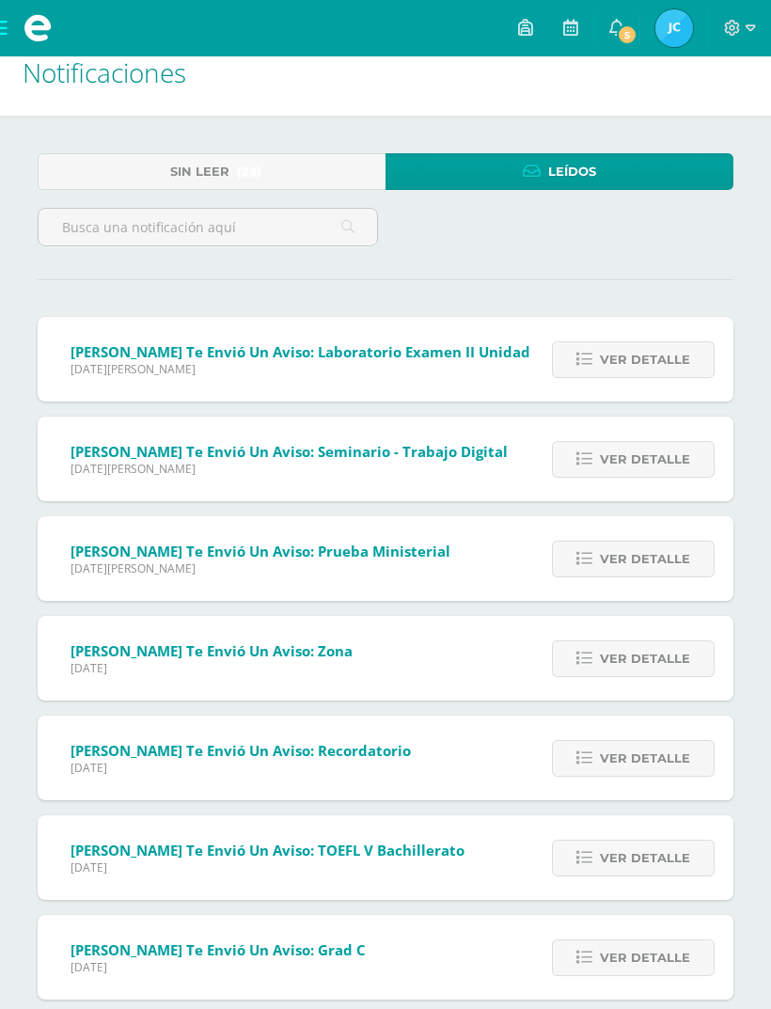
scroll to position [29, 0]
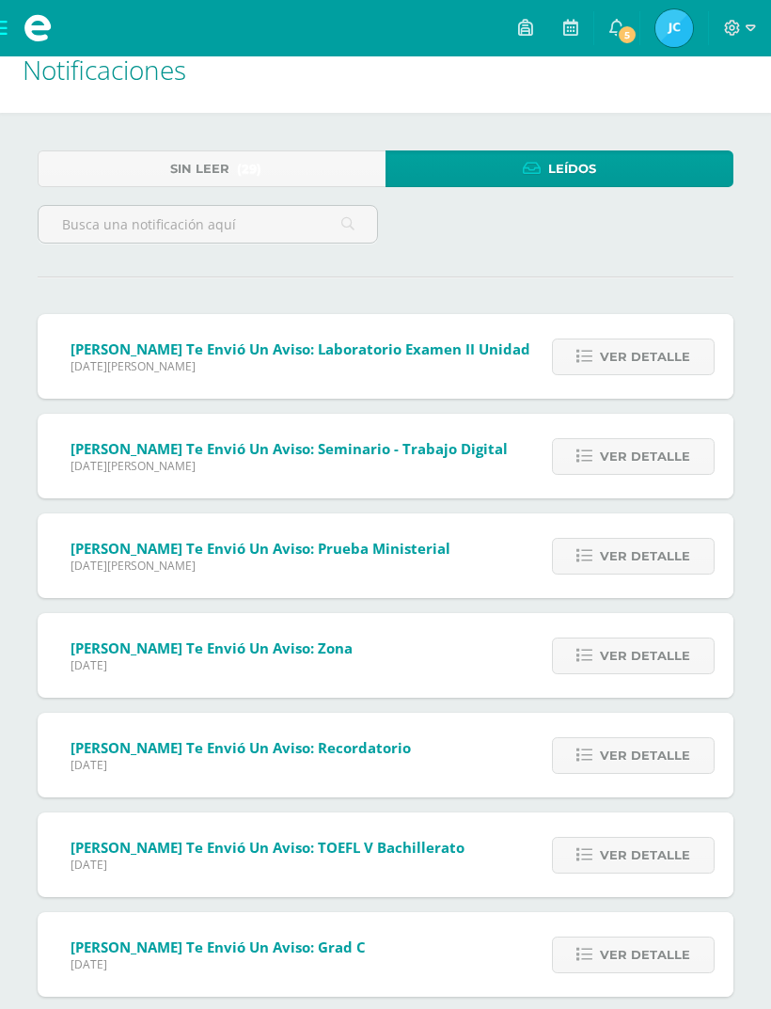
click at [677, 360] on span "Ver detalle" at bounding box center [645, 357] width 90 height 35
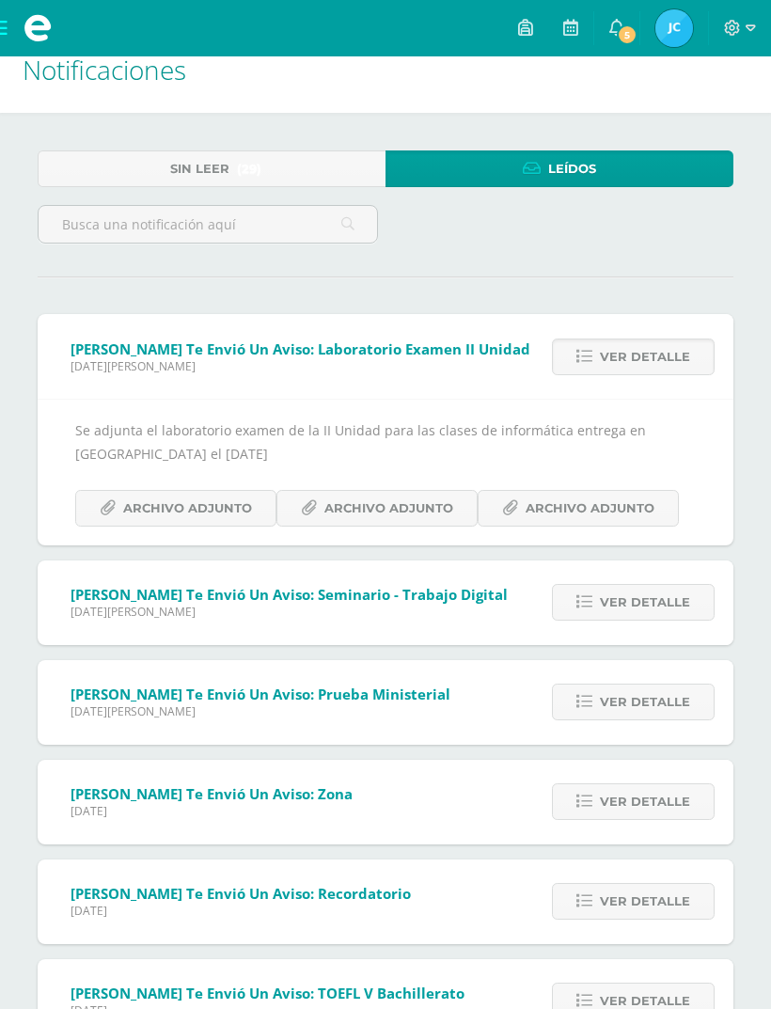
click at [136, 507] on span "Archivo Adjunto" at bounding box center [187, 508] width 129 height 35
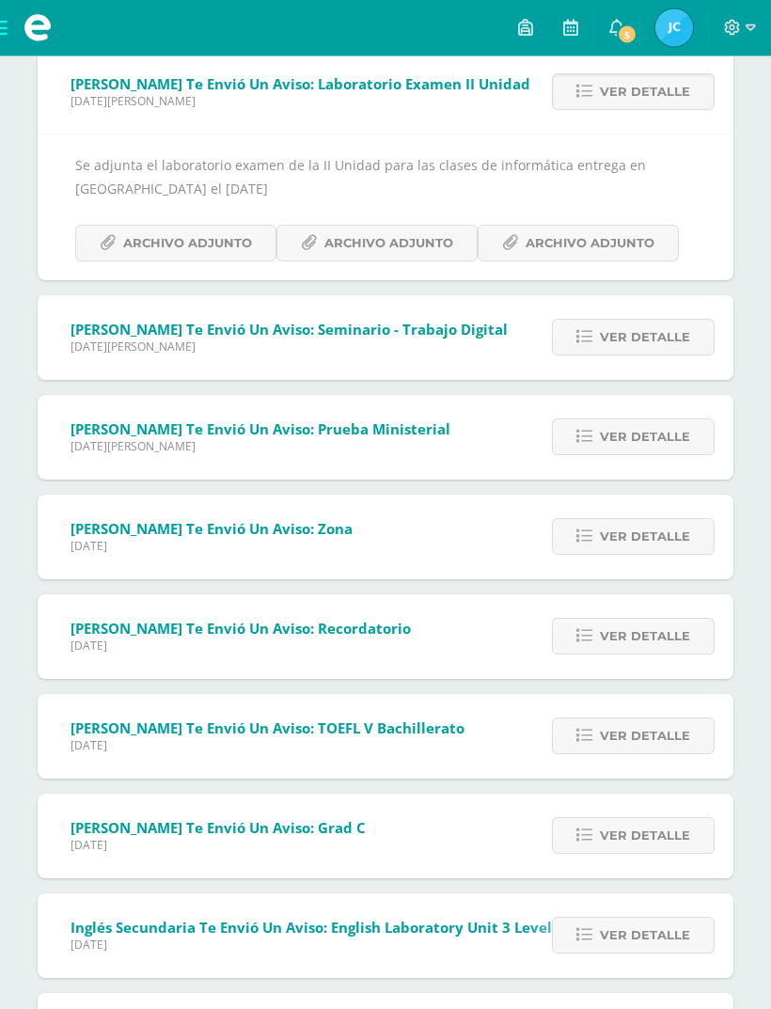
scroll to position [309, 0]
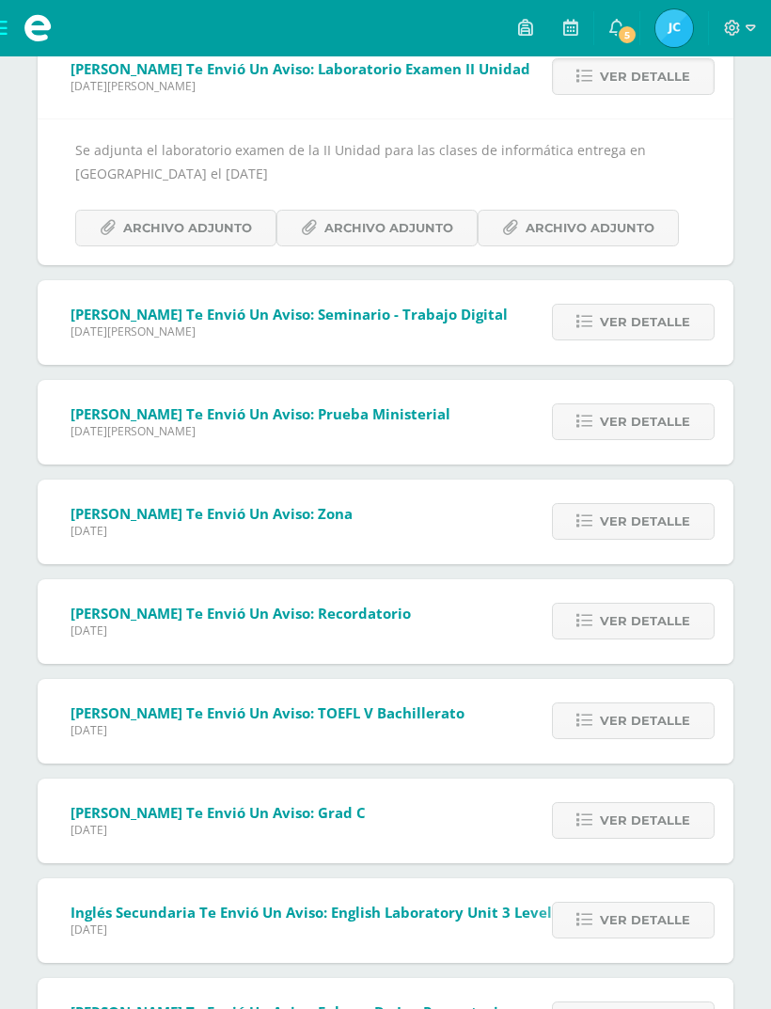
click at [671, 437] on span "Ver detalle" at bounding box center [645, 421] width 90 height 35
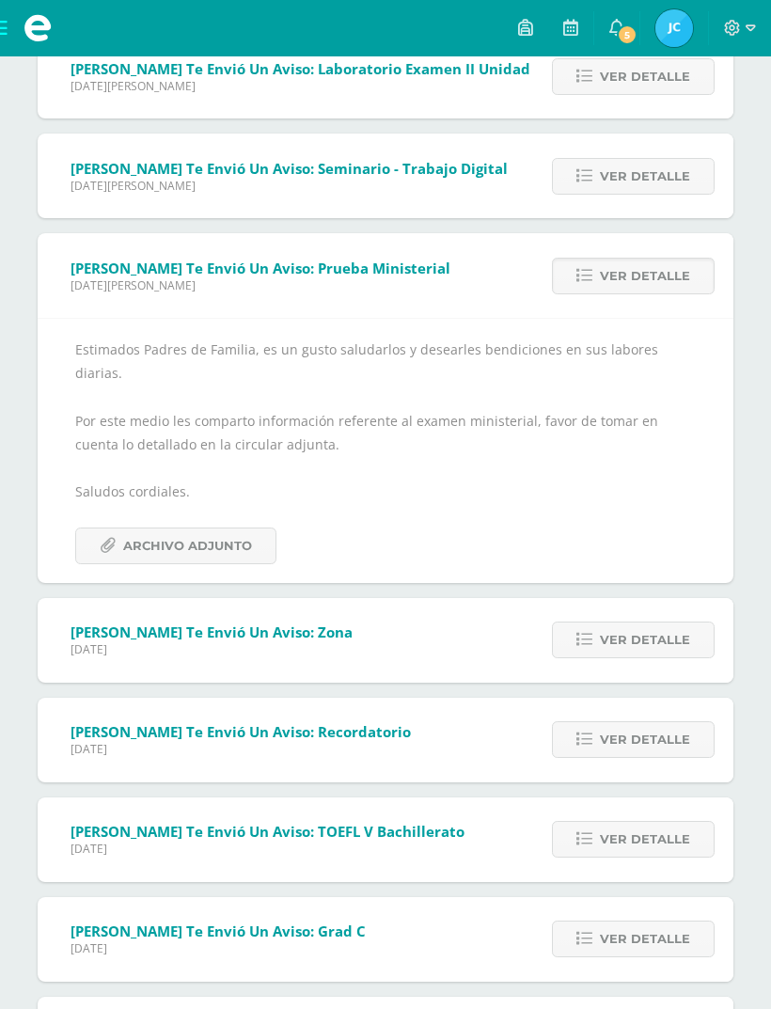
click at [145, 531] on span "Archivo Adjunto" at bounding box center [187, 546] width 129 height 35
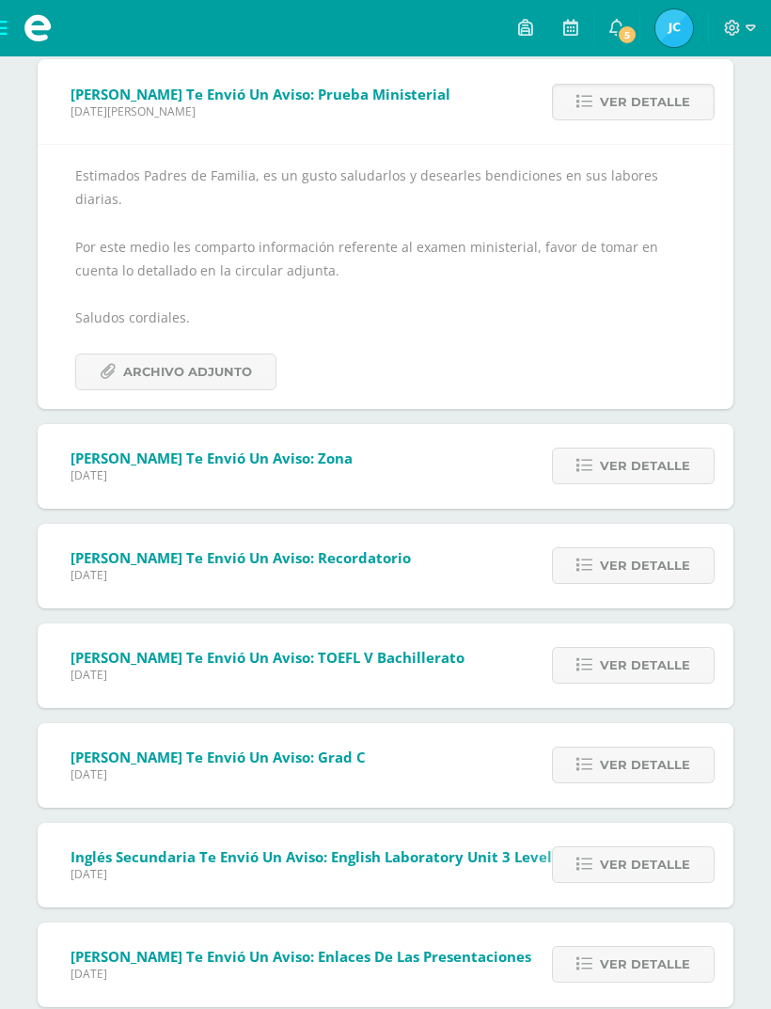
scroll to position [0, 0]
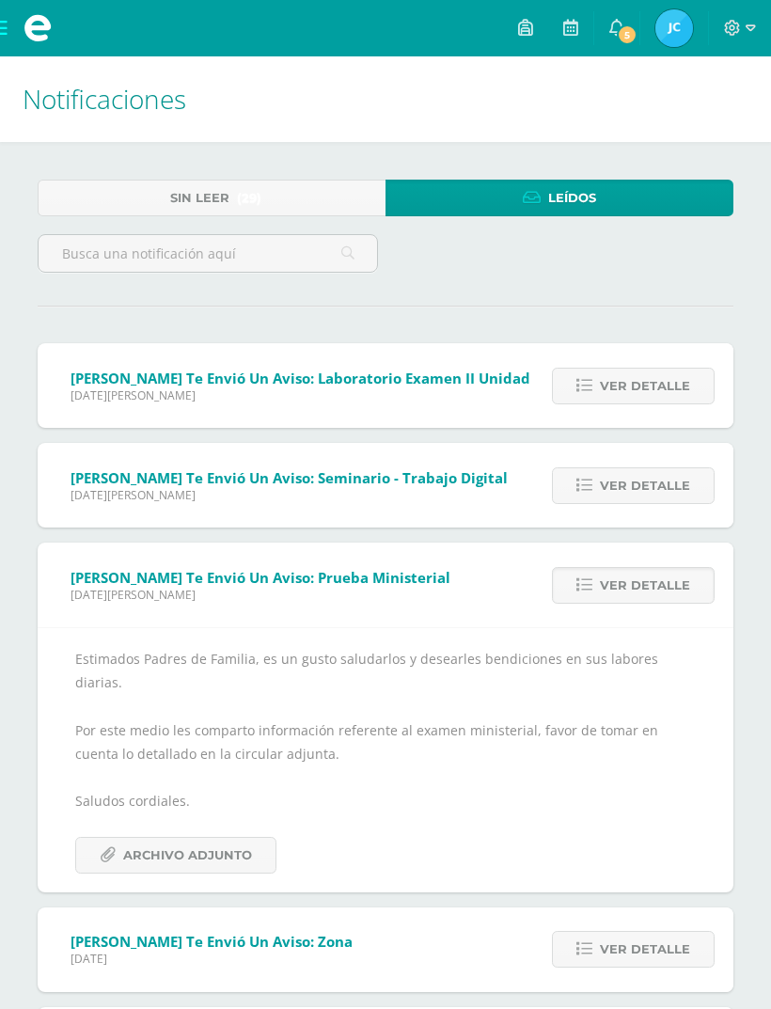
click at [130, 199] on link "Sin leer (29)" at bounding box center [212, 198] width 348 height 37
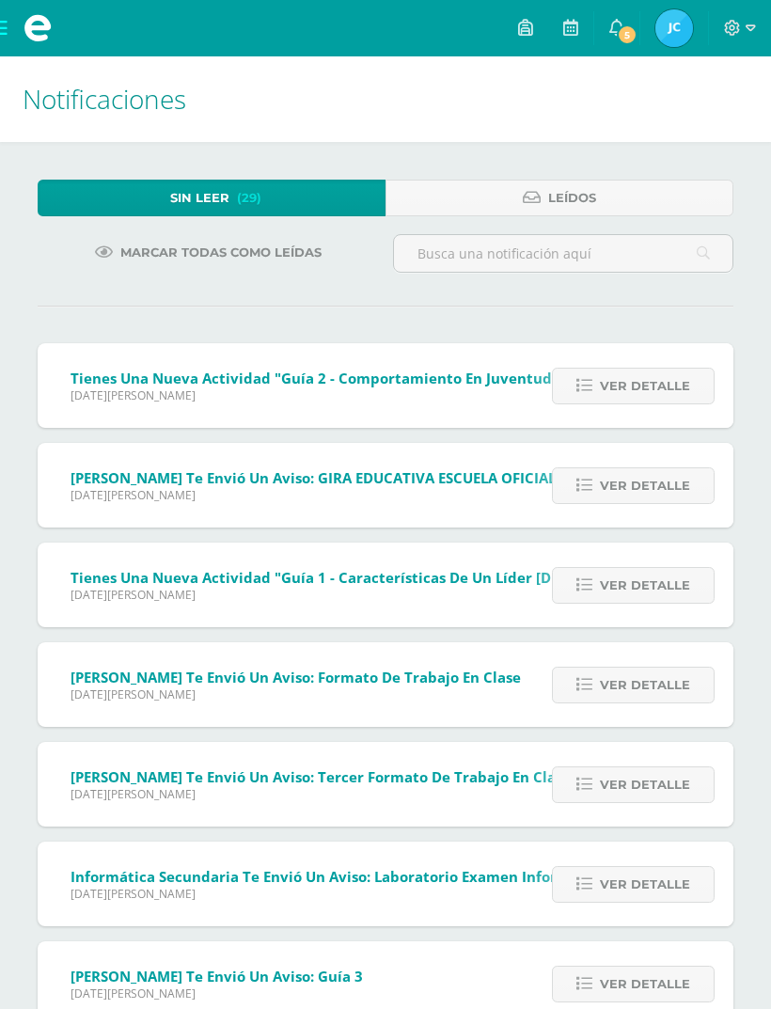
click at [693, 396] on link "Ver detalle" at bounding box center [633, 386] width 163 height 37
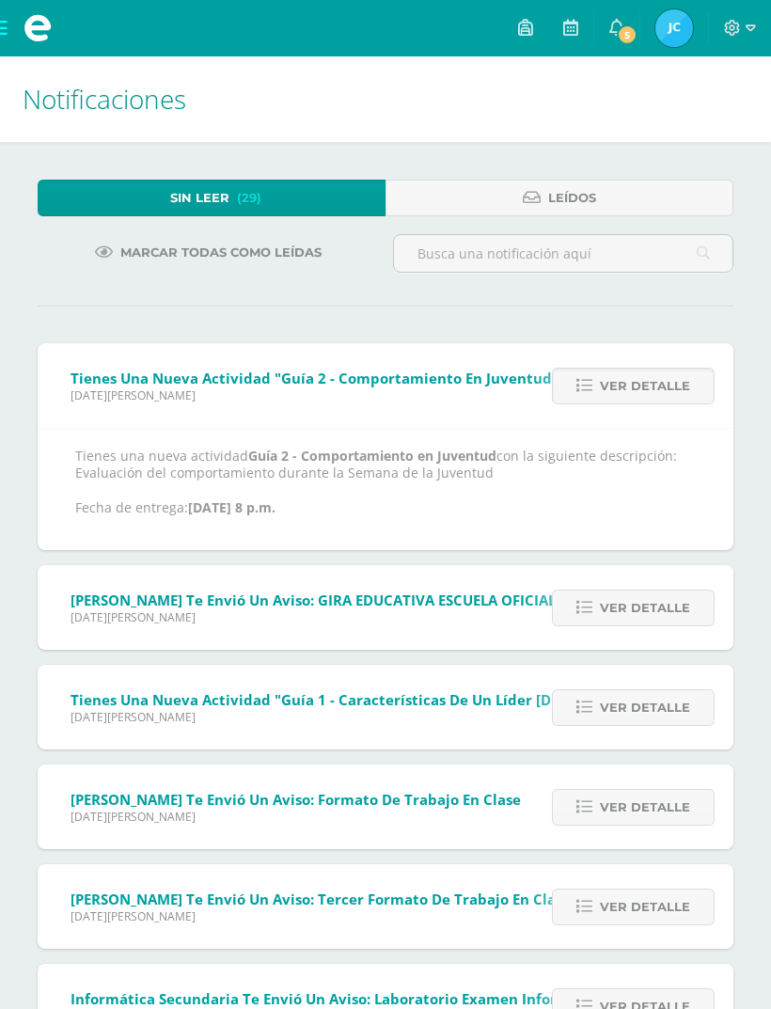
scroll to position [187, 0]
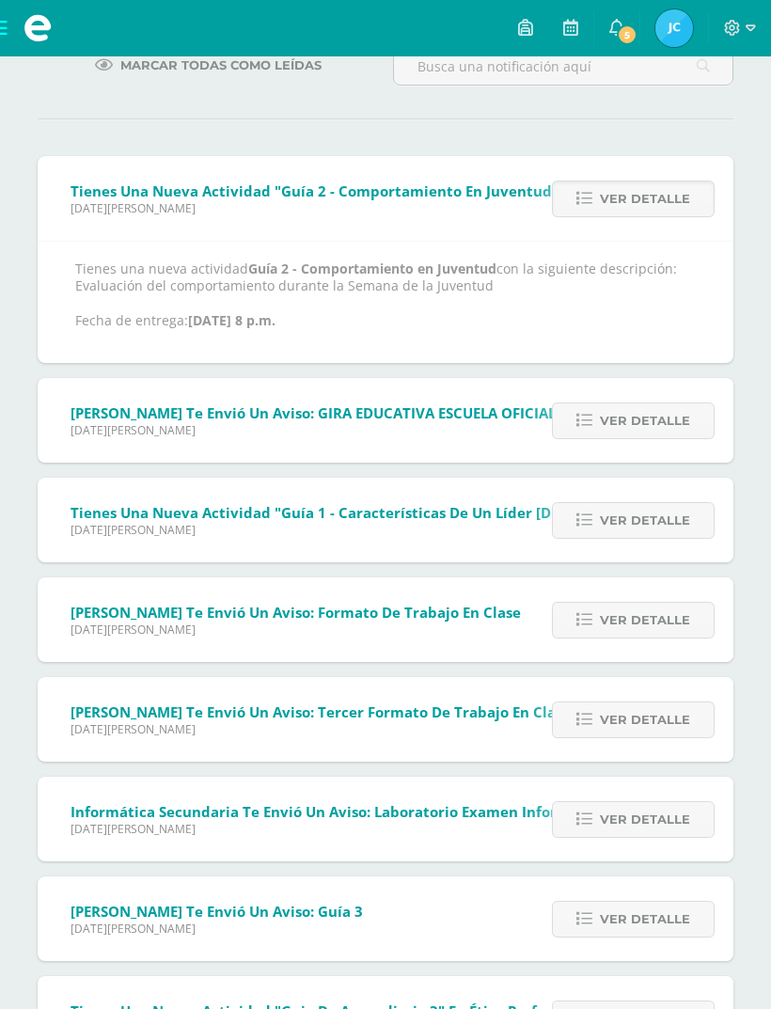
click at [703, 419] on link "Ver detalle" at bounding box center [633, 421] width 163 height 37
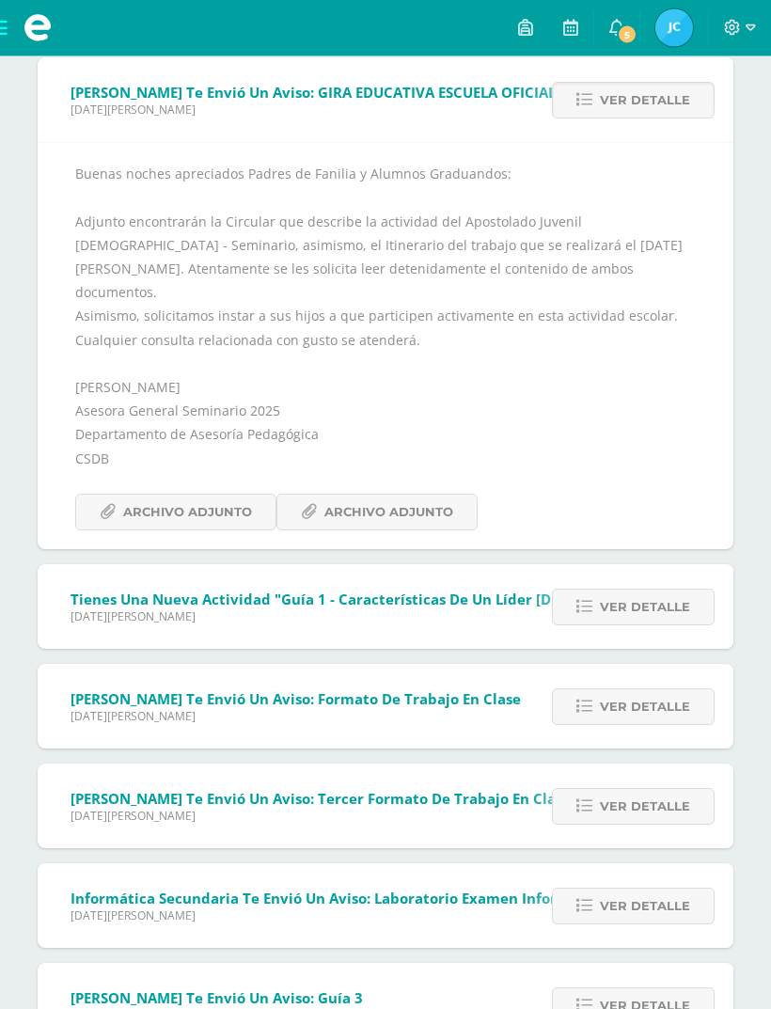
scroll to position [447, 0]
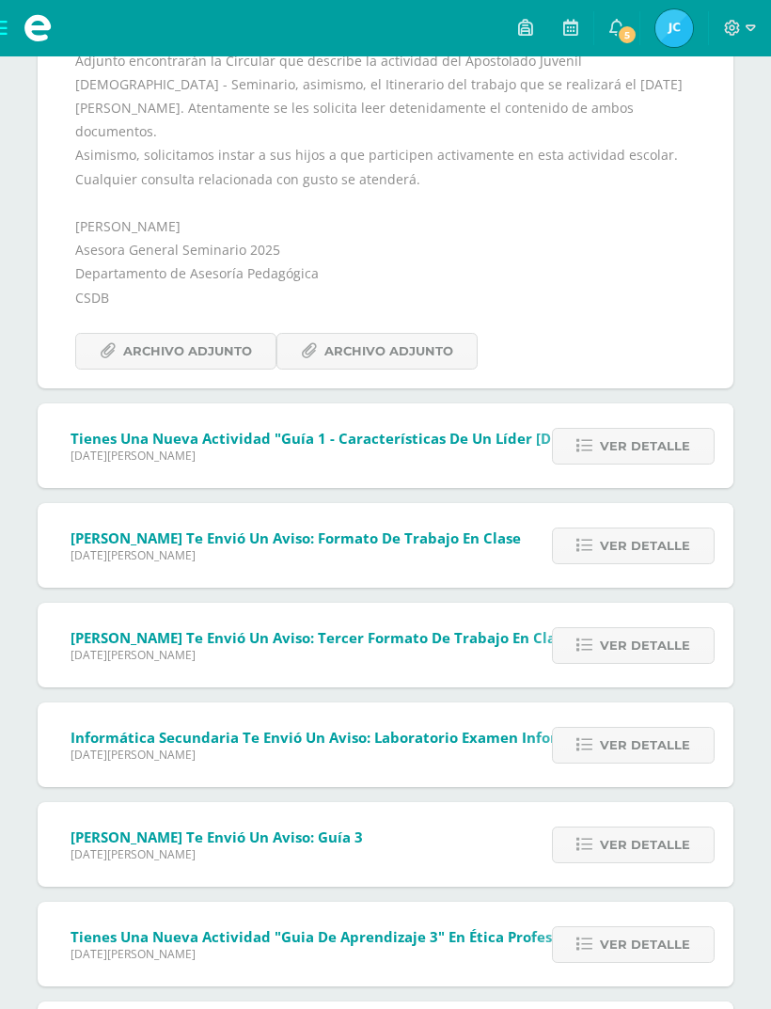
click at [668, 529] on span "Ver detalle" at bounding box center [645, 546] width 90 height 35
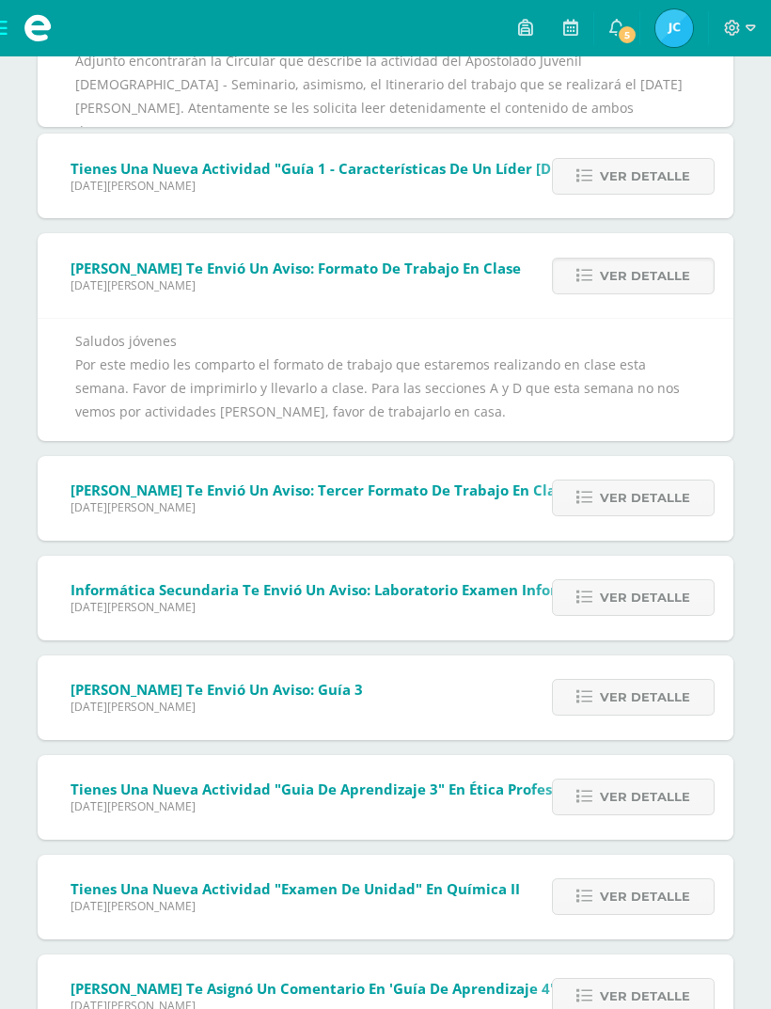
scroll to position [400, 0]
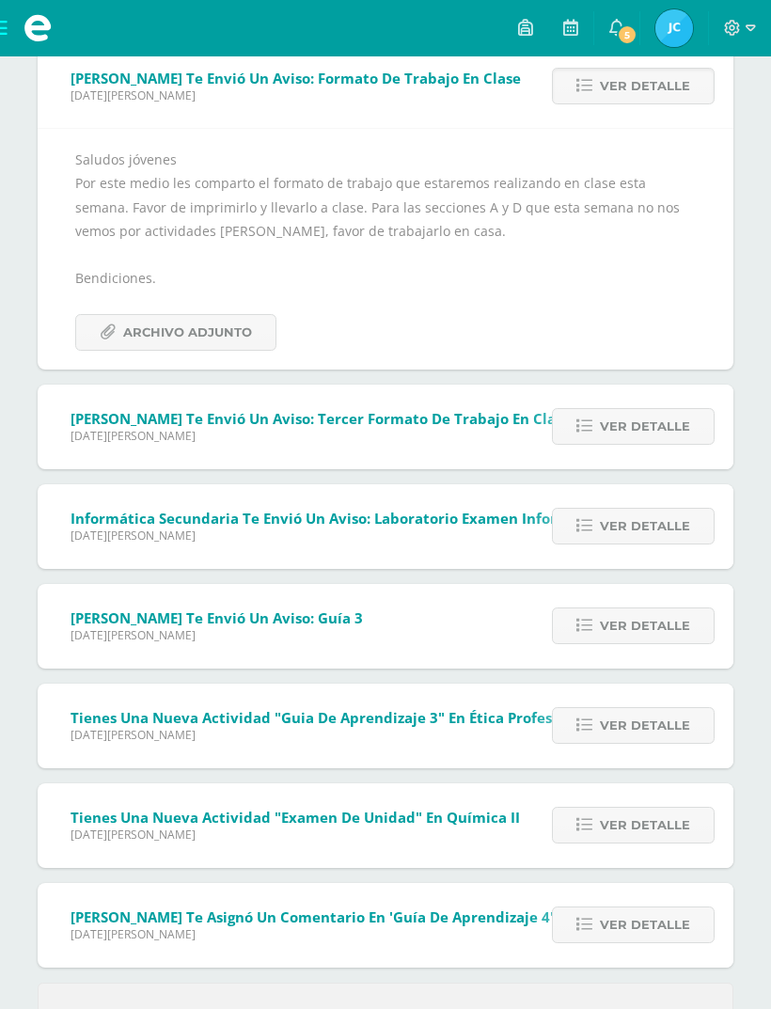
click at [151, 350] on span "Archivo Adjunto" at bounding box center [187, 332] width 129 height 35
